Goal: Navigation & Orientation: Find specific page/section

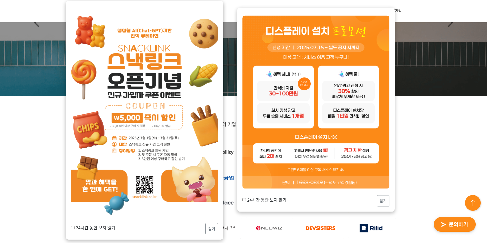
scroll to position [79, 0]
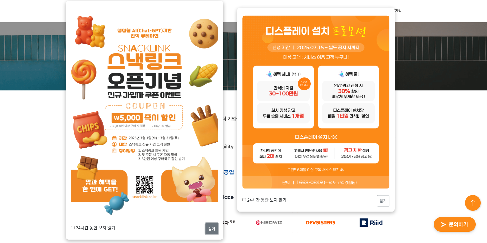
drag, startPoint x: 209, startPoint y: 231, endPoint x: 269, endPoint y: 215, distance: 62.7
click at [209, 231] on button "닫기" at bounding box center [212, 228] width 13 height 11
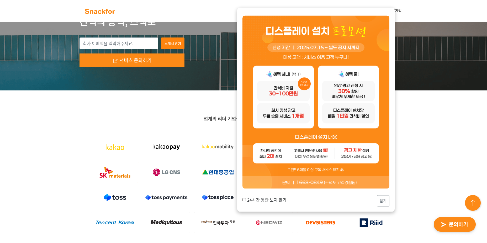
click at [256, 198] on label "24시간 동안 보지 않기" at bounding box center [265, 200] width 44 height 6
click at [246, 199] on input "24시간 동안 보지 않기" at bounding box center [244, 200] width 3 height 3
checkbox input "true"
click at [382, 200] on button "닫기" at bounding box center [383, 201] width 13 height 11
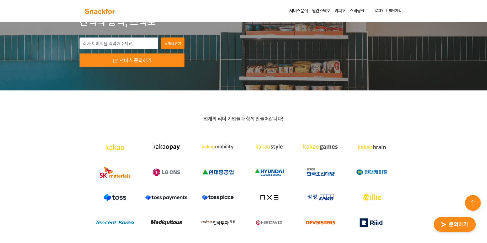
scroll to position [0, 0]
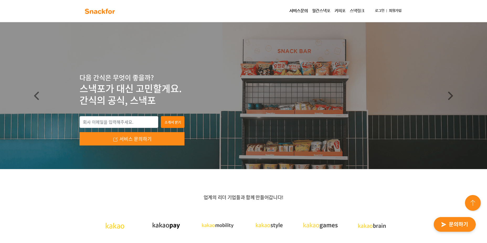
drag, startPoint x: 82, startPoint y: 79, endPoint x: 150, endPoint y: 98, distance: 70.3
click at [150, 98] on div "다음 간식은 무엇이 좋을까? 스낵포가 대신 고민할게요. 간식의 공식, 스낵포" at bounding box center [244, 90] width 328 height 34
click at [127, 84] on p "스낵포가 대신 고민할게요. 간식의 공식, 스낵포" at bounding box center [244, 95] width 328 height 24
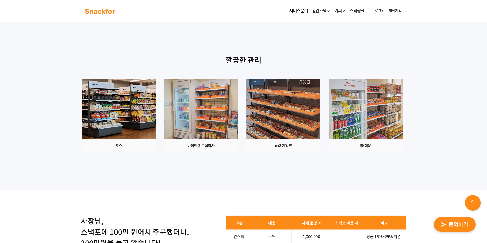
scroll to position [604, 0]
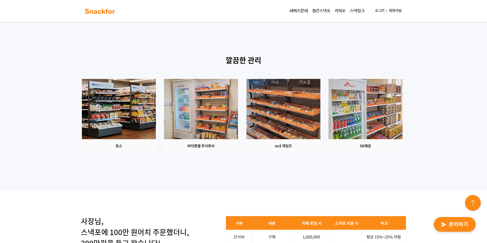
drag, startPoint x: 329, startPoint y: 107, endPoint x: 305, endPoint y: 119, distance: 26.8
click at [321, 107] on img at bounding box center [284, 116] width 74 height 74
click at [329, 153] on img at bounding box center [366, 116] width 74 height 74
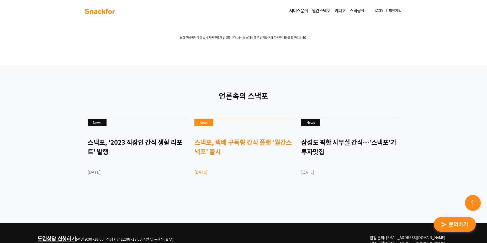
scroll to position [1366, 0]
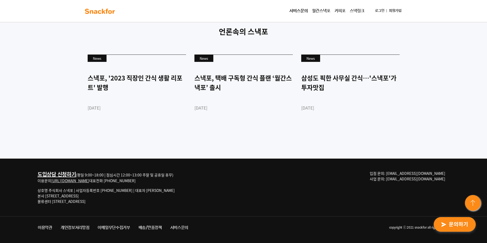
click at [301, 9] on link "서비스문의" at bounding box center [299, 11] width 23 height 11
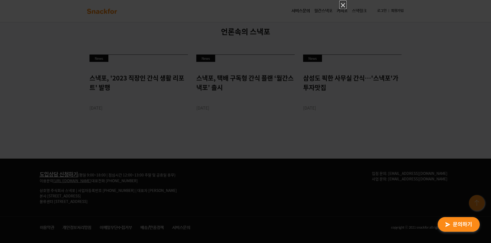
click at [342, 3] on icon "Close" at bounding box center [343, 5] width 6 height 6
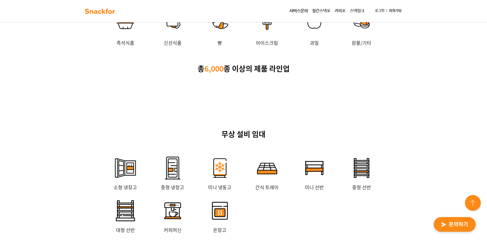
scroll to position [1077, 0]
click at [348, 9] on link "스낵링크" at bounding box center [357, 11] width 19 height 11
